Goal: Information Seeking & Learning: Stay updated

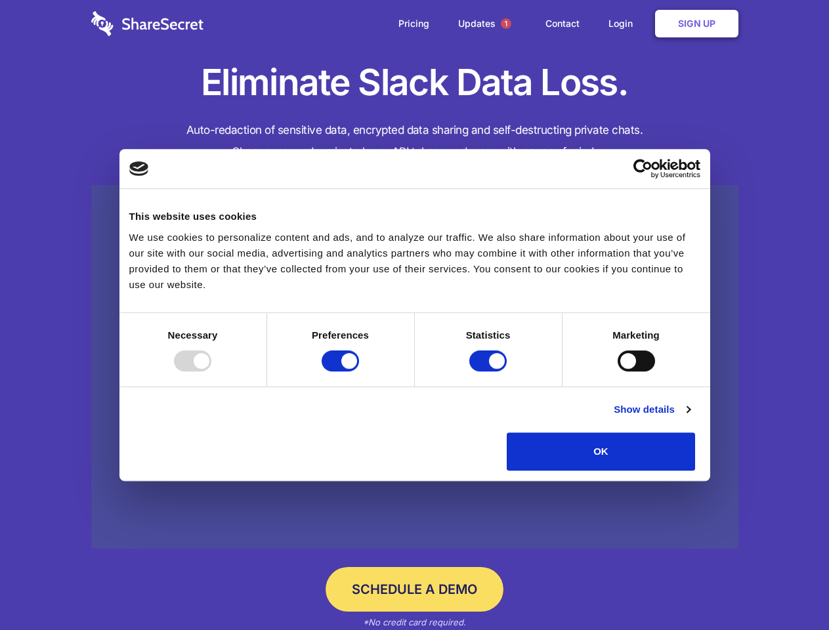
click at [211, 372] on div at bounding box center [192, 361] width 37 height 21
click at [359, 372] on input "Preferences" at bounding box center [340, 361] width 37 height 21
checkbox input "false"
click at [490, 372] on input "Statistics" at bounding box center [487, 361] width 37 height 21
checkbox input "false"
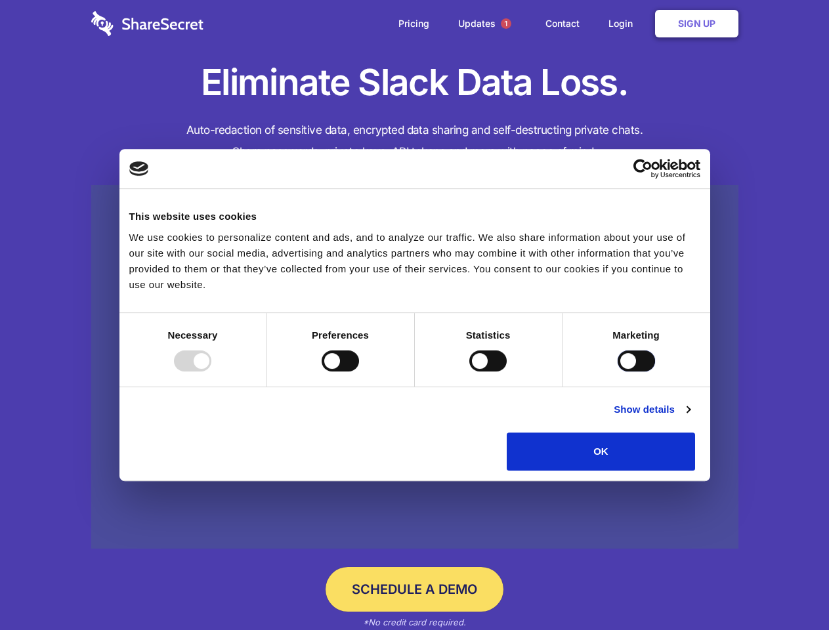
click at [618, 372] on input "Marketing" at bounding box center [636, 361] width 37 height 21
checkbox input "true"
click at [690, 417] on link "Show details" at bounding box center [652, 410] width 76 height 16
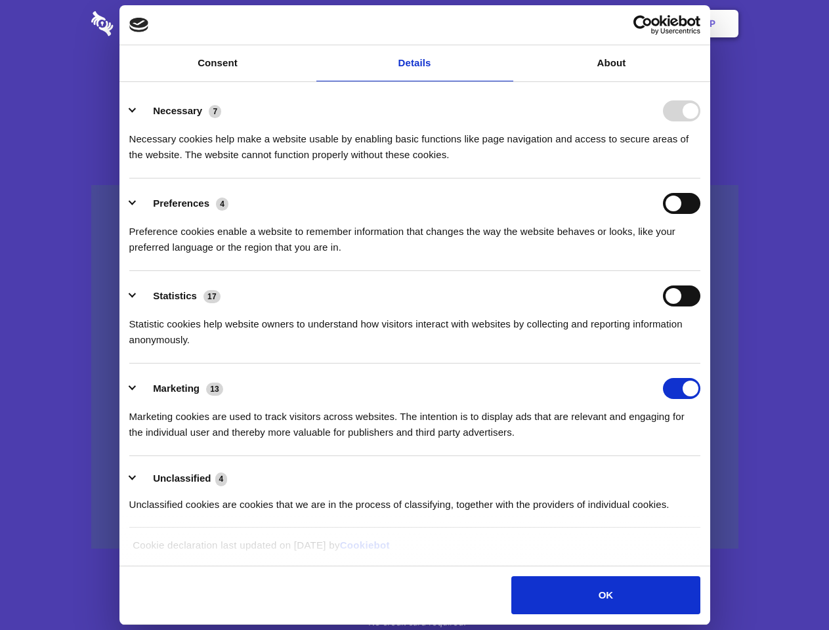
click at [700, 179] on li "Necessary 7 Necessary cookies help make a website usable by enabling basic func…" at bounding box center [414, 132] width 571 height 93
click at [505, 24] on span "1" at bounding box center [506, 23] width 11 height 11
